Goal: Task Accomplishment & Management: Manage account settings

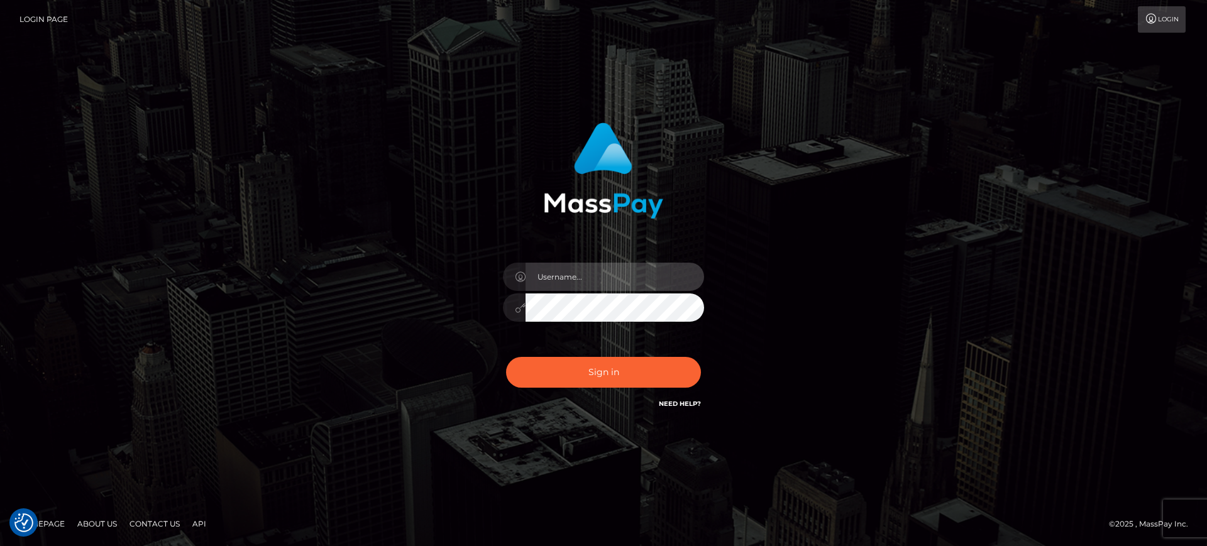
drag, startPoint x: 686, startPoint y: 270, endPoint x: 695, endPoint y: 266, distance: 10.2
click at [686, 270] on input "text" at bounding box center [614, 277] width 178 height 28
paste input "[PERSON_NAME].B2"
type input "[PERSON_NAME].B2"
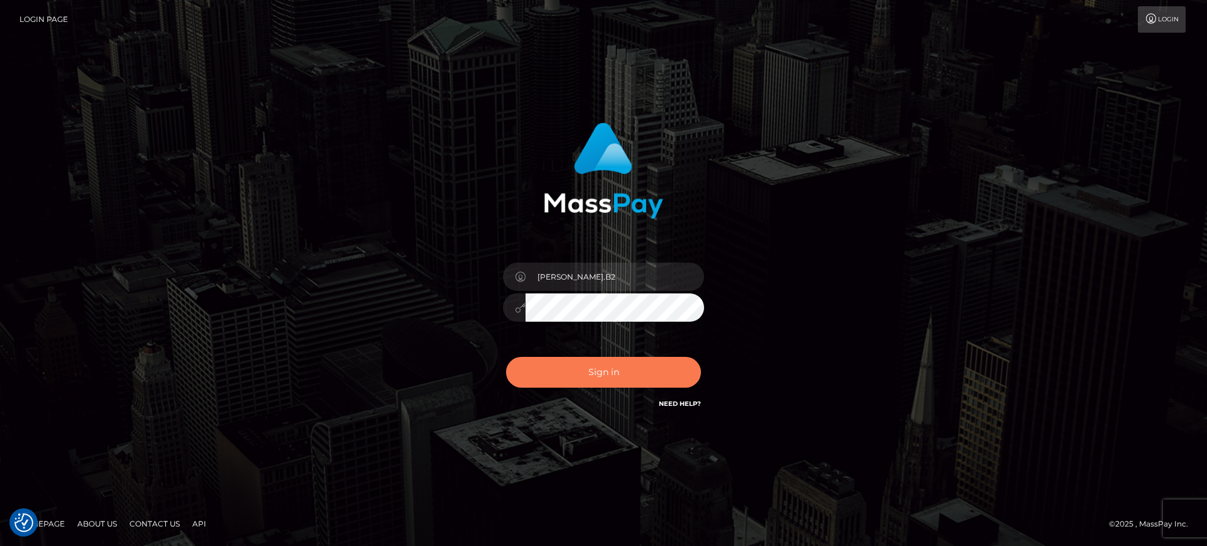
click at [642, 371] on button "Sign in" at bounding box center [603, 372] width 195 height 31
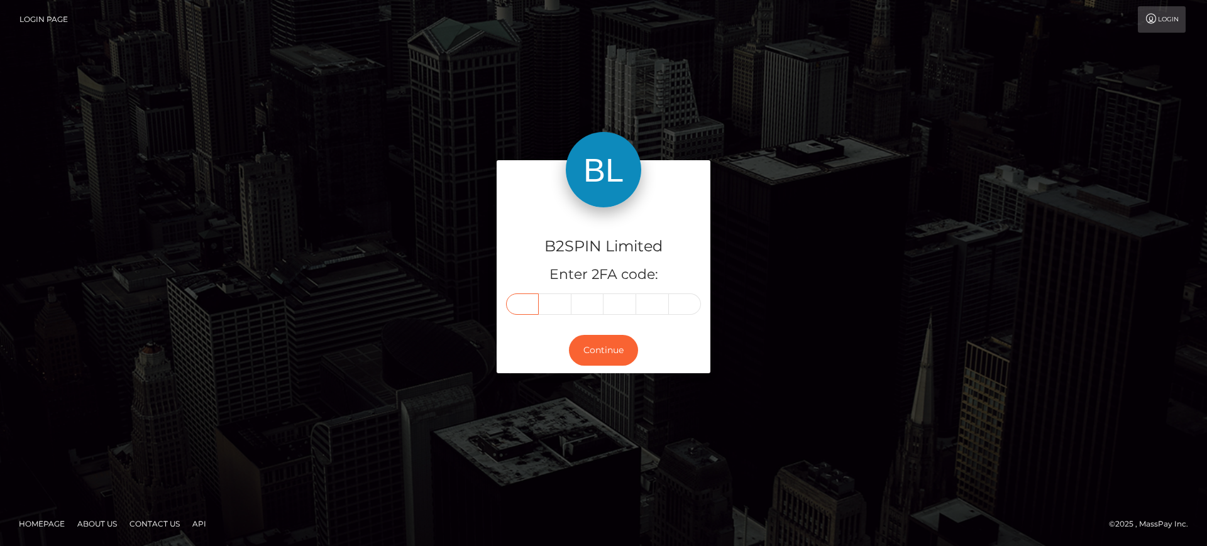
click at [522, 302] on input "text" at bounding box center [522, 303] width 33 height 21
paste input "8"
type input "8"
type input "9"
type input "5"
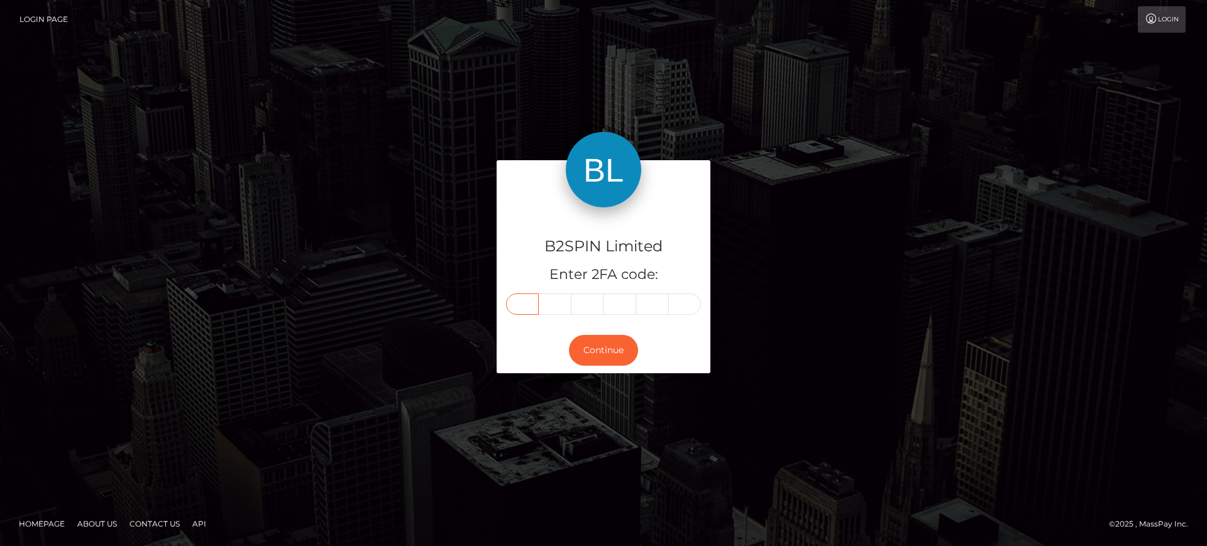
type input "8"
type input "5"
type input "3"
drag, startPoint x: 612, startPoint y: 352, endPoint x: 934, endPoint y: 504, distance: 356.4
click at [613, 354] on button "Continue" at bounding box center [603, 350] width 69 height 31
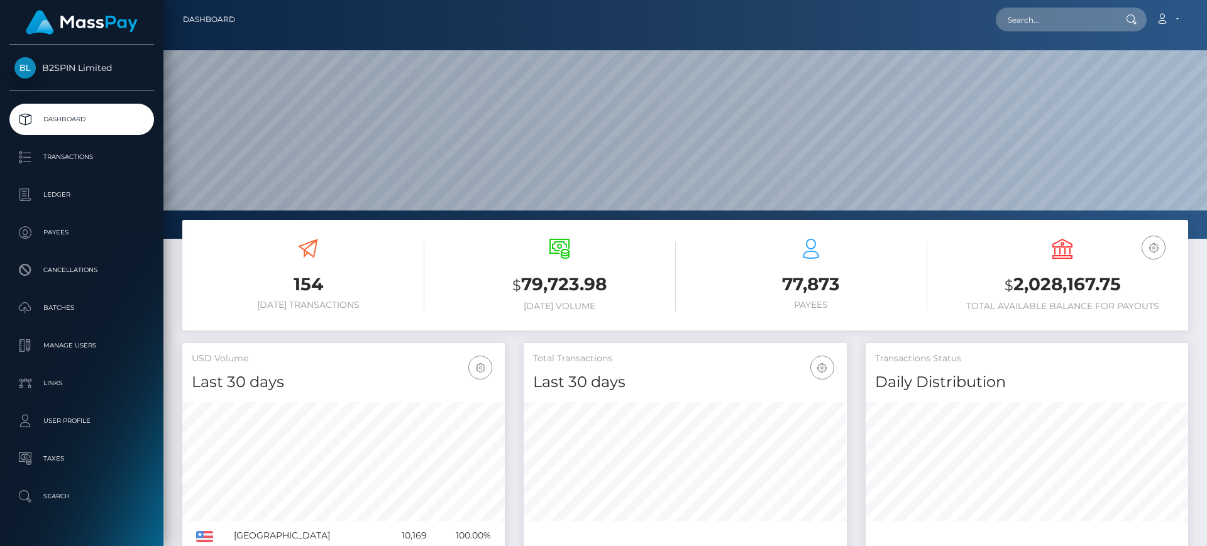
scroll to position [31, 0]
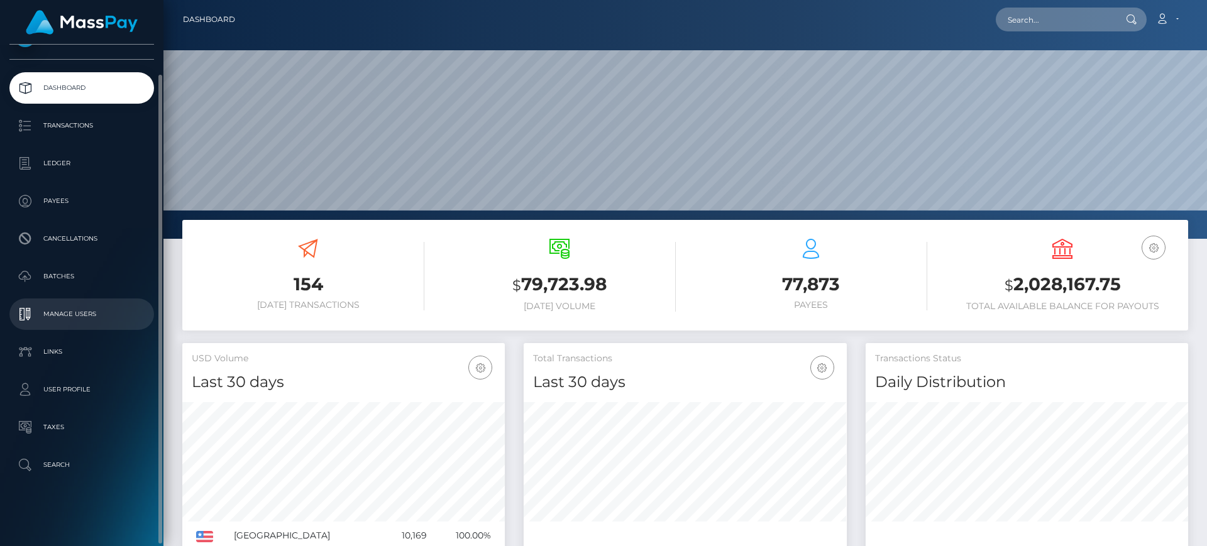
click at [111, 318] on p "Manage Users" at bounding box center [81, 314] width 134 height 19
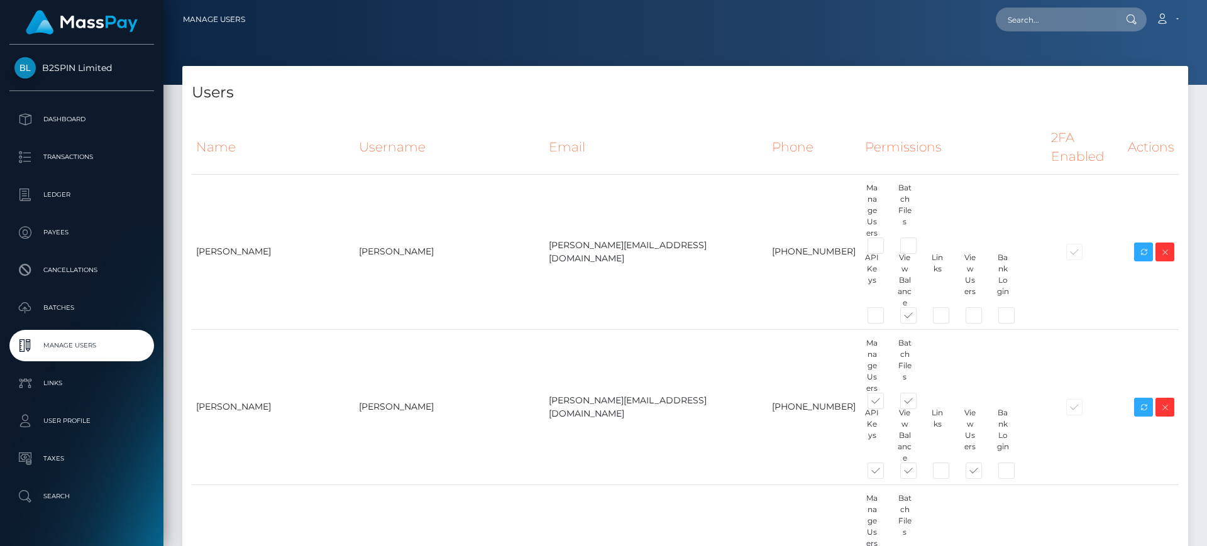
click at [837, 80] on div "Users" at bounding box center [684, 85] width 1005 height 38
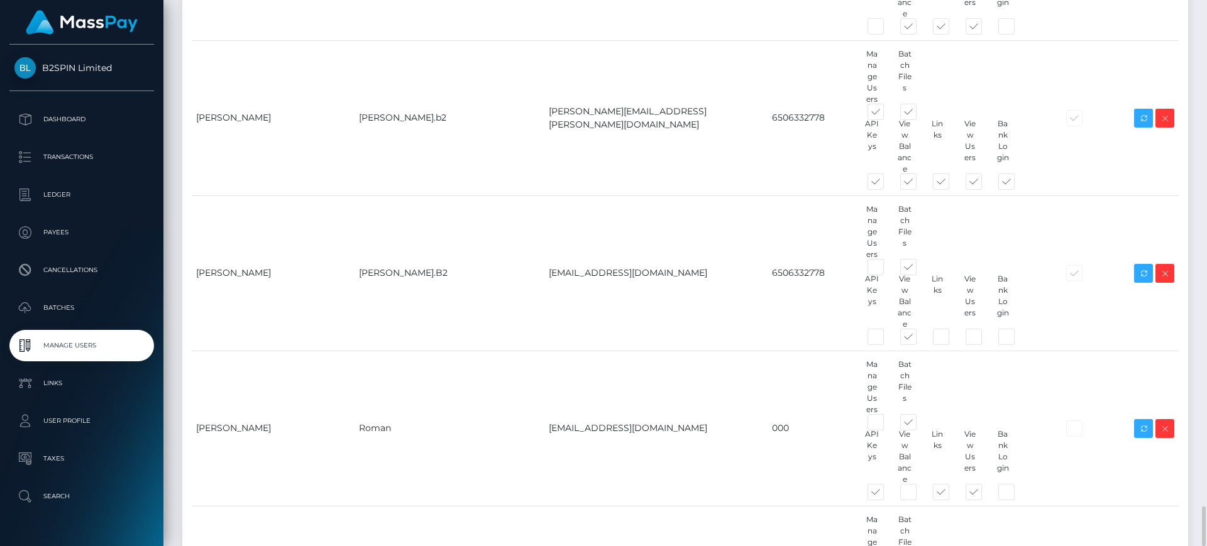
scroll to position [6885, 0]
